Goal: Find specific page/section: Find specific page/section

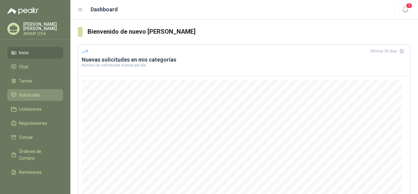
click at [31, 93] on span "Solicitudes" at bounding box center [29, 94] width 21 height 7
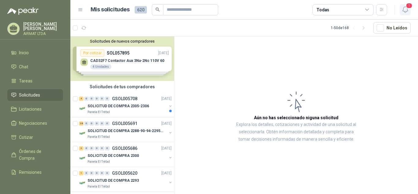
click at [408, 8] on span "1" at bounding box center [409, 6] width 7 height 6
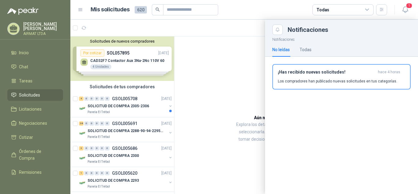
click at [171, 47] on div at bounding box center [243, 107] width 347 height 174
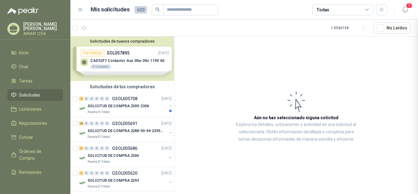
drag, startPoint x: 171, startPoint y: 47, endPoint x: 171, endPoint y: 50, distance: 3.1
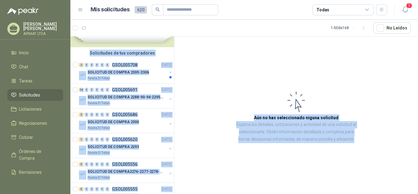
scroll to position [0, 1]
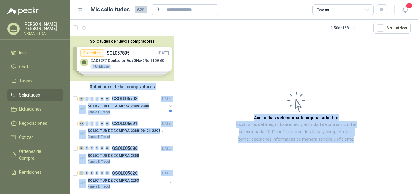
click at [203, 48] on article "Aún no has seleccionado niguna solicitud Explora los detalles, cotizaciones y a…" at bounding box center [295, 115] width 243 height 159
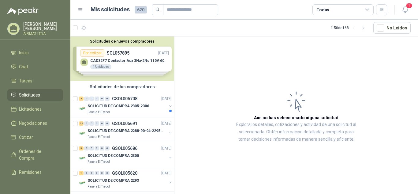
click at [119, 51] on div "Solicitudes de nuevos compradores Por cotizar SOL057895 [DATE] CAD32F7 Contacto…" at bounding box center [122, 58] width 104 height 44
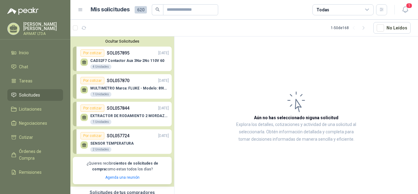
click at [263, 96] on article "Aún no has seleccionado niguna solicitud Explora los detalles, cotizaciones y a…" at bounding box center [295, 115] width 243 height 159
click at [225, 67] on article "Aún no has seleccionado niguna solicitud Explora los detalles, cotizaciones y a…" at bounding box center [295, 115] width 243 height 159
click at [130, 38] on div "Ocultar Solicitudes Por cotizar SOL057895 [DATE] CAD32F7 Contactor Aux 3Na-2Nc …" at bounding box center [122, 111] width 104 height 150
click at [130, 40] on button "Ocultar Solicitudes" at bounding box center [122, 41] width 99 height 5
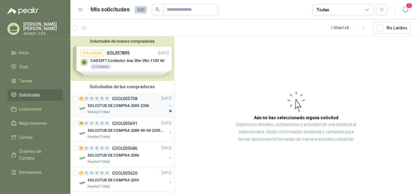
click at [116, 103] on p "SOLICITUD DE COMPRA 2305-2306" at bounding box center [117, 106] width 61 height 6
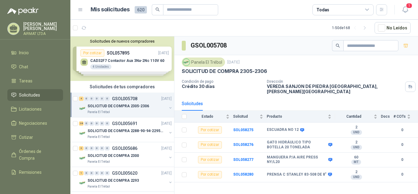
click at [123, 104] on p "SOLICITUD DE COMPRA 2305-2306" at bounding box center [117, 106] width 61 height 6
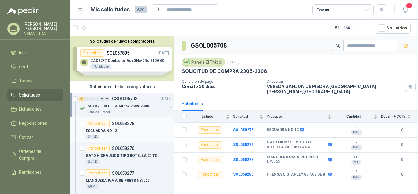
click at [132, 123] on p "SOL058275" at bounding box center [123, 123] width 22 height 4
click at [125, 123] on p "SOL058275" at bounding box center [123, 123] width 22 height 4
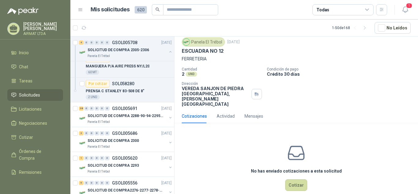
scroll to position [117, 1]
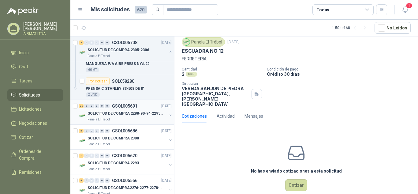
click at [116, 107] on p "GSOL005691" at bounding box center [124, 106] width 25 height 4
